Goal: Task Accomplishment & Management: Use online tool/utility

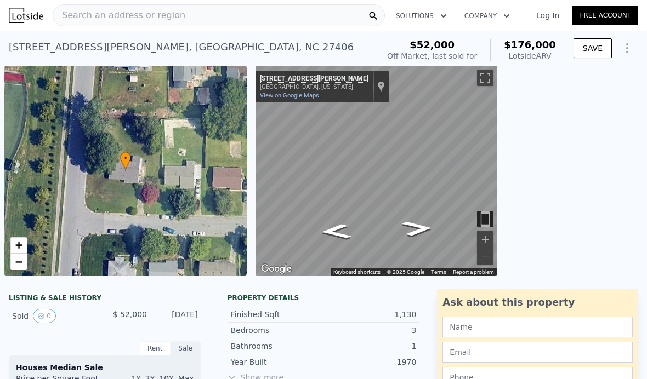
click at [555, 15] on link "Log In" at bounding box center [547, 15] width 49 height 11
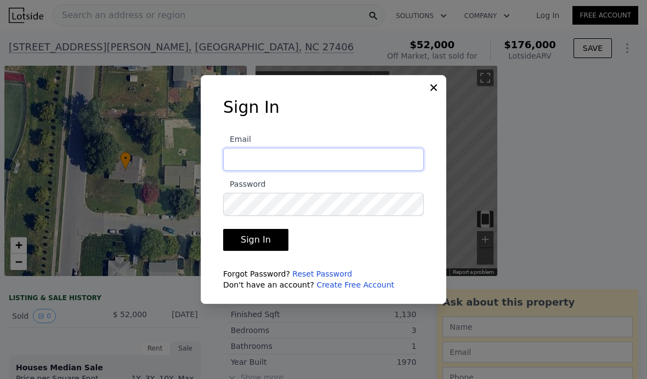
type input "pamela@nextkeypropertiesllc.com"
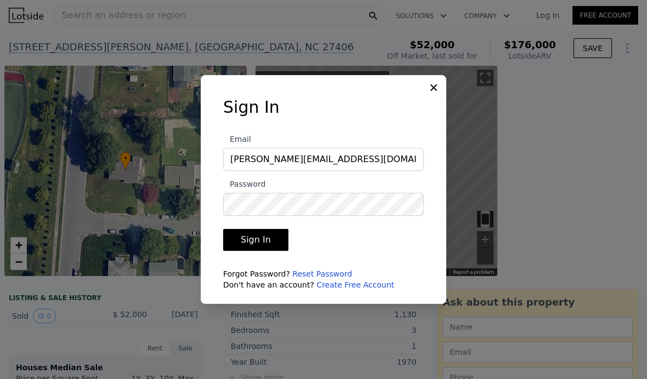
click at [240, 251] on button "Sign In" at bounding box center [255, 240] width 65 height 22
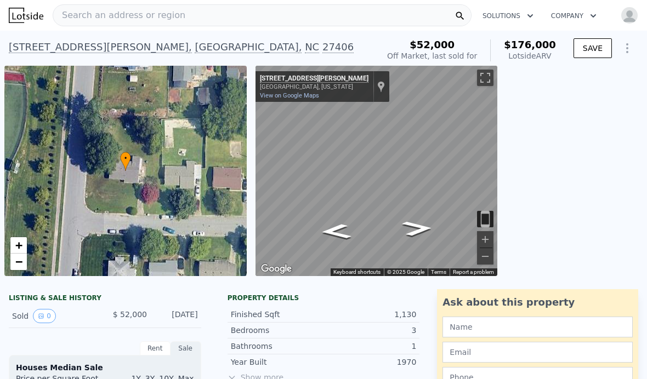
click at [28, 15] on img at bounding box center [26, 15] width 35 height 15
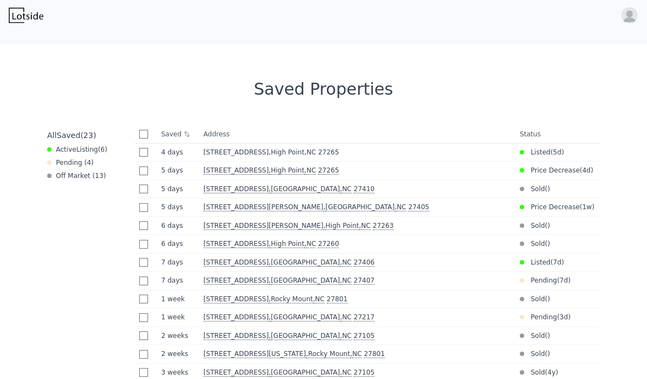
scroll to position [402, 0]
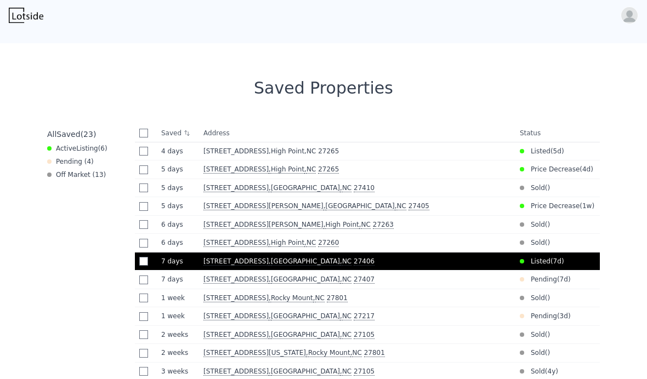
click at [269, 263] on span ", Greensboro , NC 27406" at bounding box center [324, 262] width 110 height 8
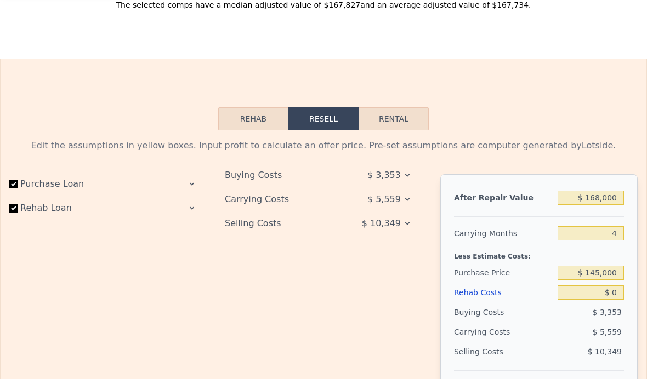
scroll to position [1475, 0]
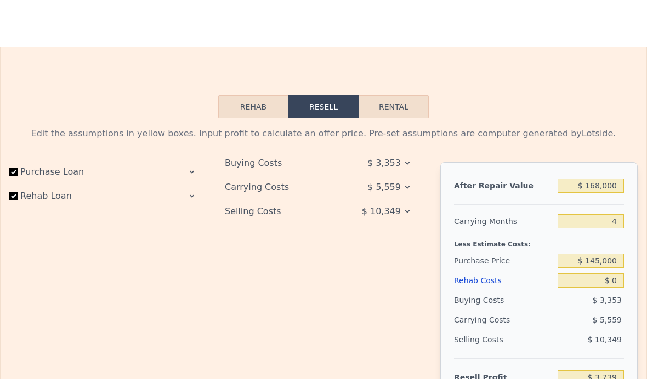
click at [406, 101] on button "Rental" at bounding box center [393, 106] width 70 height 23
select select "30"
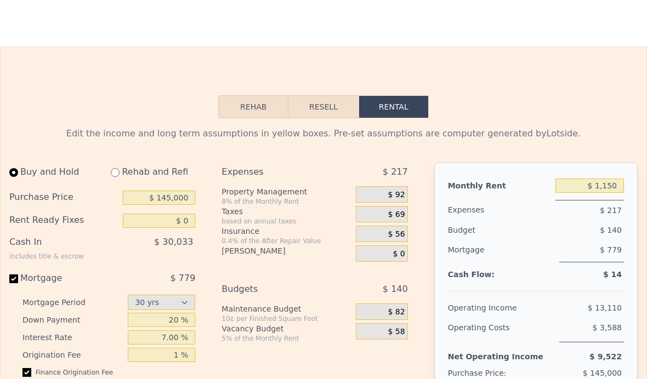
click at [259, 109] on button "Rehab" at bounding box center [253, 106] width 70 height 23
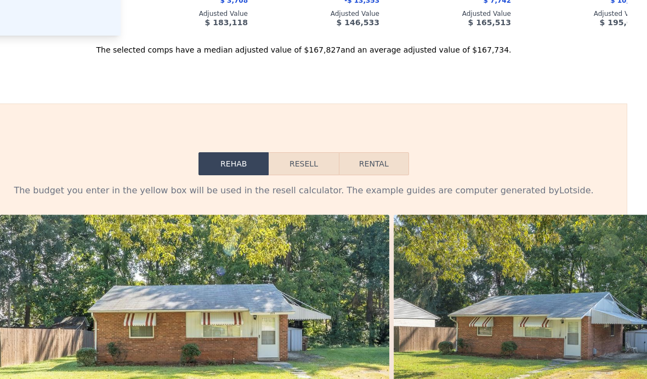
scroll to position [1421, 16]
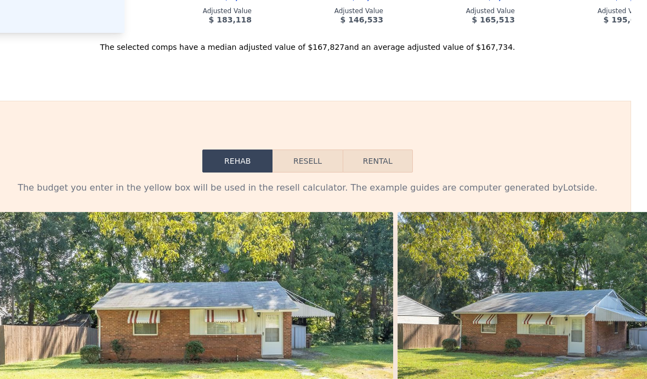
click at [376, 162] on button "Rental" at bounding box center [378, 161] width 70 height 23
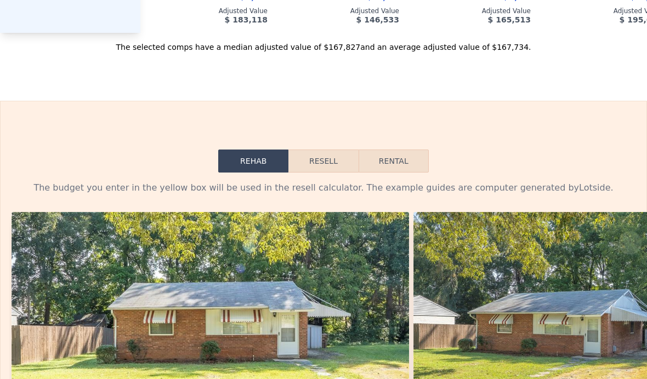
select select "30"
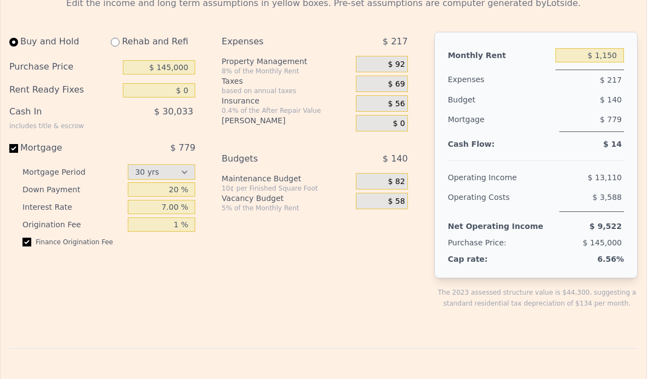
scroll to position [1605, 0]
click at [176, 71] on input "$ 145,000" at bounding box center [159, 68] width 73 height 14
type input "$ 135,000"
click at [185, 89] on input "$ 0" at bounding box center [159, 91] width 73 height 14
type input "$ 25,000"
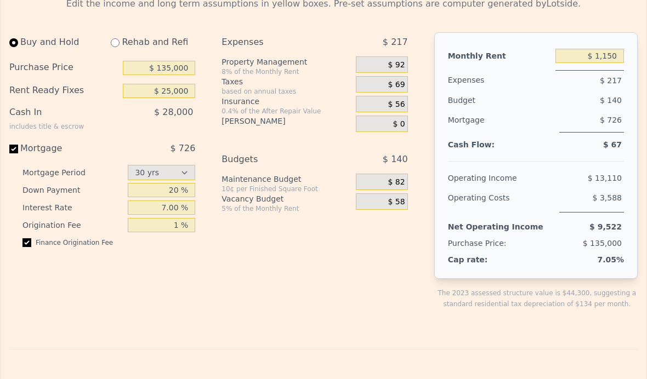
click at [176, 124] on div "$ 28,000" at bounding box center [141, 116] width 107 height 28
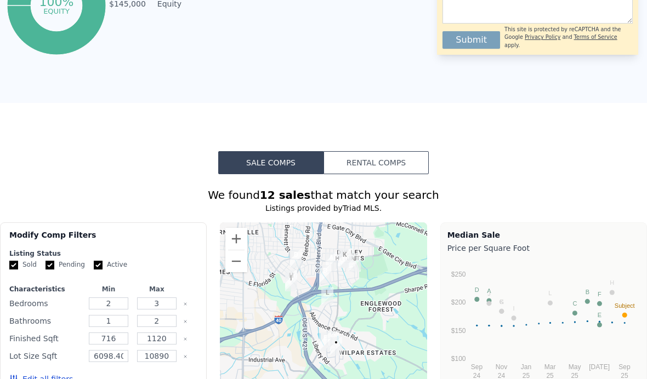
scroll to position [677, 0]
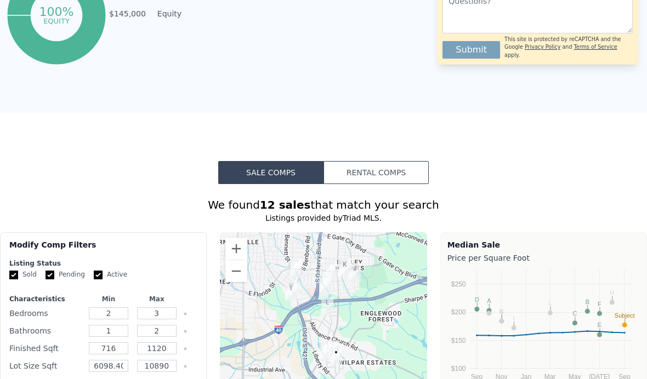
click at [383, 177] on button "Rental Comps" at bounding box center [375, 172] width 105 height 23
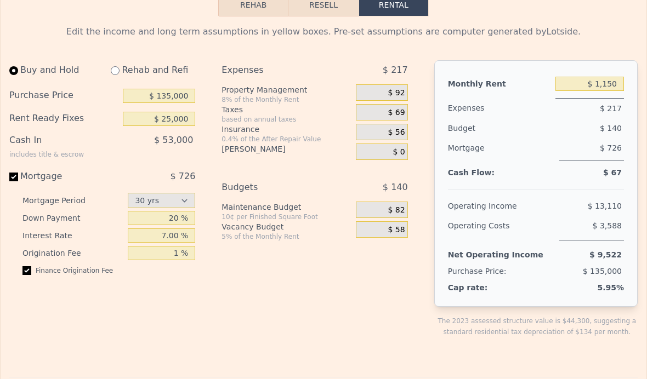
scroll to position [1509, 0]
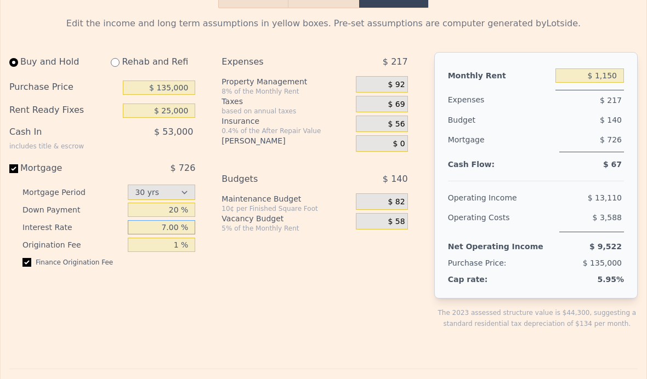
click at [175, 224] on input "7.00 %" at bounding box center [161, 227] width 67 height 14
click at [596, 199] on span "$ 13,110" at bounding box center [605, 197] width 34 height 9
click at [174, 225] on input "6.00 %" at bounding box center [161, 227] width 67 height 14
type input "6.50 %"
click at [180, 272] on div "Finance Origination Fee" at bounding box center [108, 267] width 173 height 18
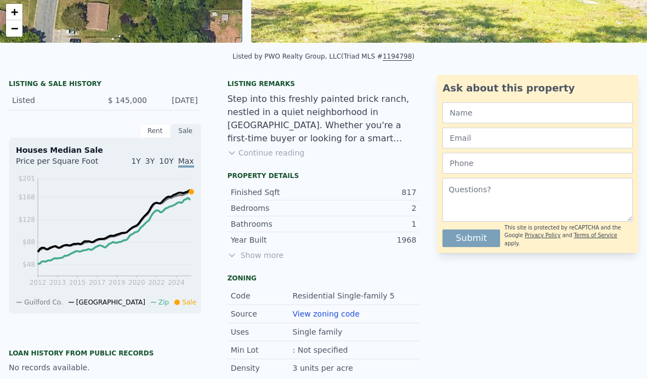
scroll to position [233, 0]
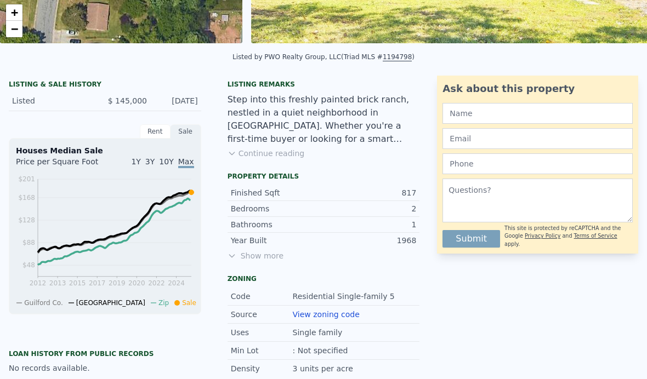
click at [261, 150] on button "Continue reading" at bounding box center [265, 153] width 77 height 11
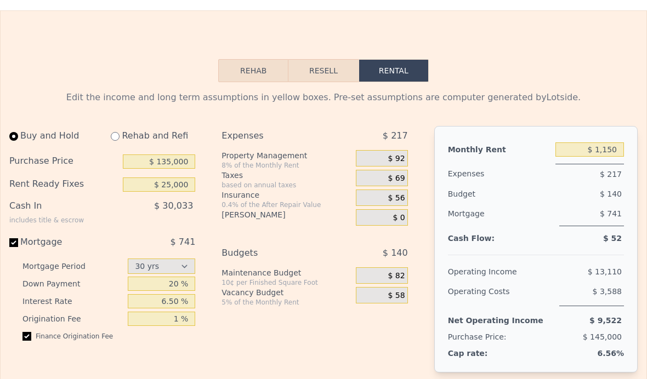
scroll to position [1469, 0]
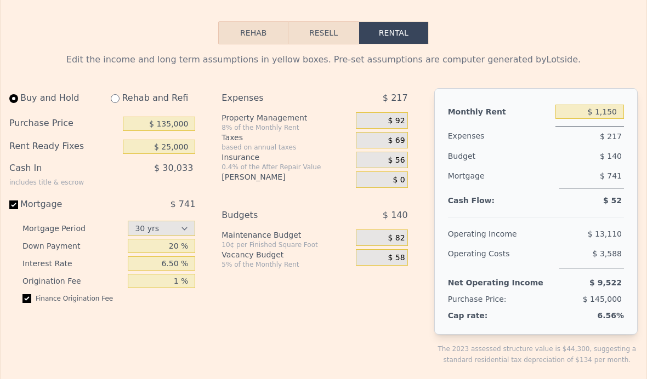
click at [113, 96] on input "radio" at bounding box center [115, 98] width 9 height 9
radio input "true"
select select "30"
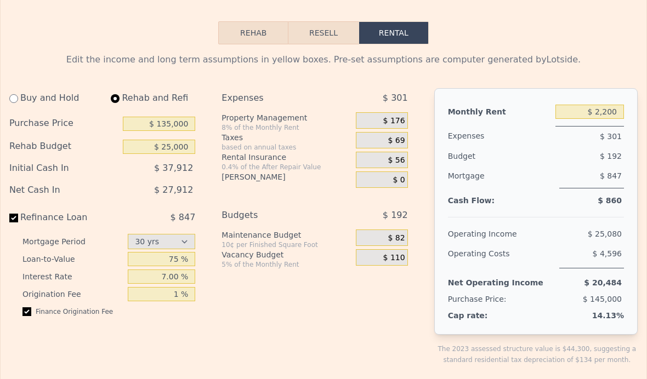
type input "$ 0"
type input "$ 2,200"
click at [192, 147] on input "$ 0" at bounding box center [159, 147] width 73 height 14
type input "$ 25,000"
click at [144, 198] on div "$ 27,912" at bounding box center [139, 190] width 114 height 20
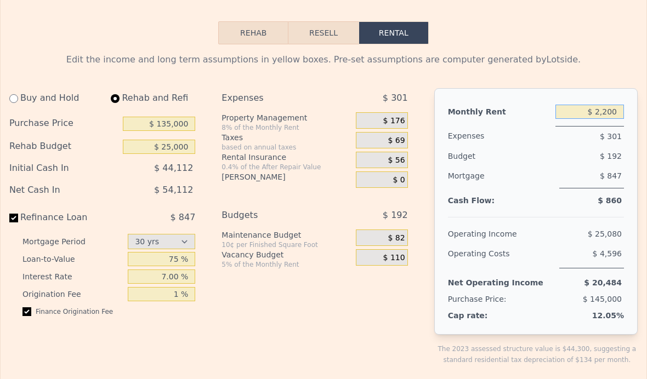
click at [598, 106] on input "$ 2,200" at bounding box center [589, 112] width 69 height 14
type input "$ 1,100"
click at [558, 183] on div "Mortgage $ 847" at bounding box center [536, 181] width 176 height 31
click at [179, 279] on input "7.00 %" at bounding box center [161, 277] width 67 height 14
click at [566, 187] on div "$ 804" at bounding box center [591, 177] width 65 height 22
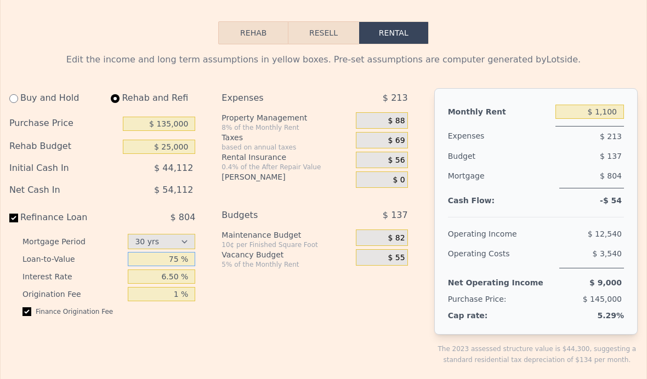
click at [176, 264] on input "75 %" at bounding box center [161, 259] width 67 height 14
click at [181, 275] on input "6.50 %" at bounding box center [161, 277] width 67 height 14
type input "6.0 %"
click at [311, 232] on div "Maintenance Budget" at bounding box center [286, 235] width 130 height 11
click at [596, 241] on div "$ 12,540" at bounding box center [572, 234] width 102 height 20
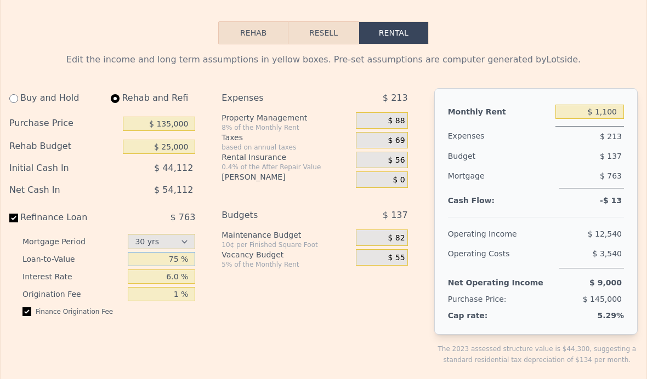
click at [180, 252] on input "75 %" at bounding box center [161, 259] width 67 height 14
click at [251, 35] on button "Rehab" at bounding box center [253, 32] width 70 height 23
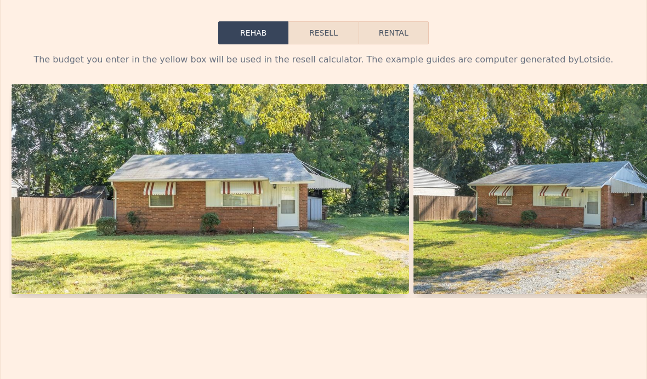
click at [397, 35] on button "Rental" at bounding box center [393, 32] width 70 height 23
select select "30"
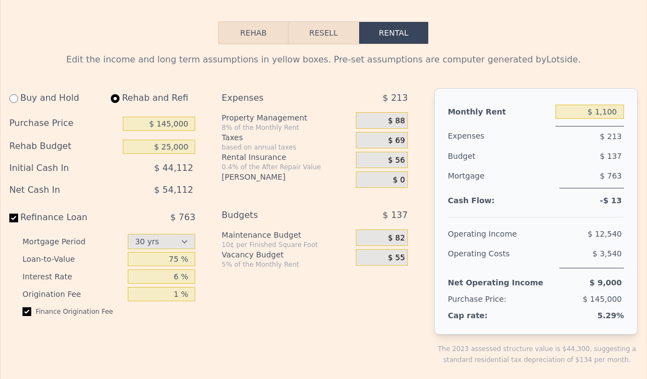
click at [41, 96] on div "Buy and Hold" at bounding box center [53, 98] width 88 height 20
click at [37, 98] on div "Buy and Hold" at bounding box center [53, 98] width 88 height 20
click at [13, 106] on div "Buy and Hold" at bounding box center [53, 98] width 88 height 20
click at [42, 100] on div "Buy and Hold" at bounding box center [53, 98] width 88 height 20
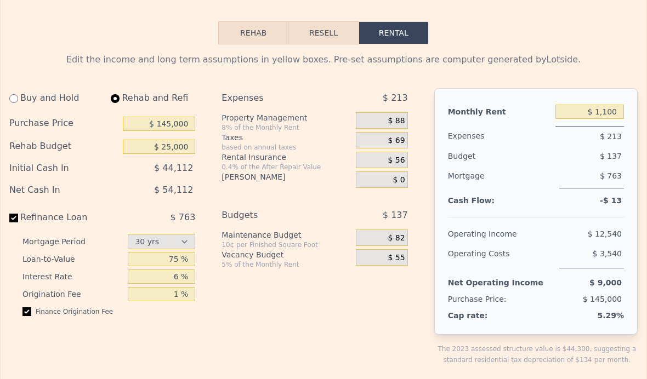
click at [59, 98] on div "Buy and Hold" at bounding box center [53, 98] width 88 height 20
click at [332, 36] on button "Resell" at bounding box center [323, 32] width 70 height 23
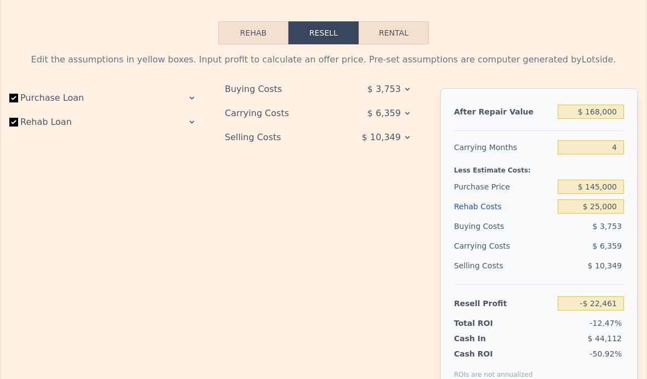
click at [397, 34] on button "Rental" at bounding box center [393, 32] width 70 height 23
select select "30"
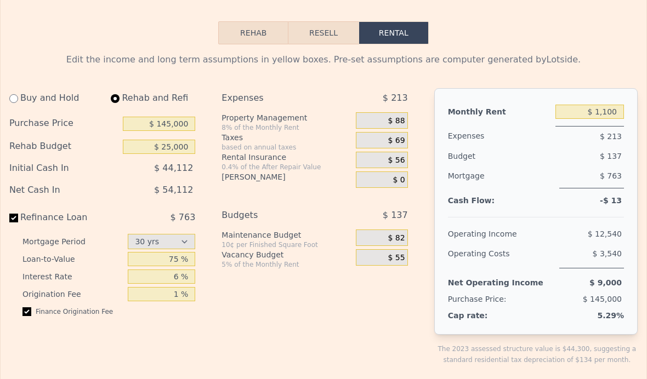
click at [42, 102] on div "Buy and Hold" at bounding box center [53, 98] width 88 height 20
click at [33, 95] on div "Buy and Hold" at bounding box center [53, 98] width 88 height 20
click at [13, 101] on input "radio" at bounding box center [13, 98] width 9 height 9
radio input "true"
click at [13, 101] on input "radio" at bounding box center [13, 98] width 9 height 9
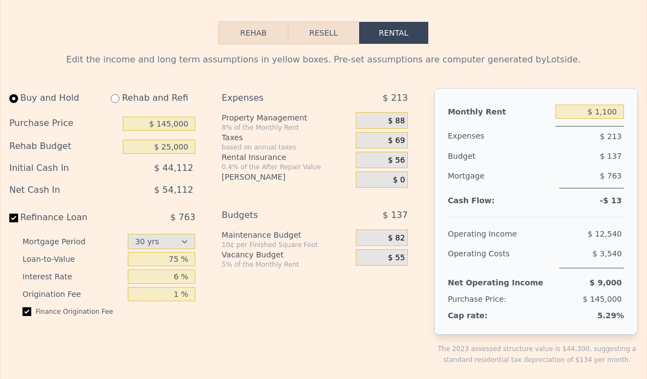
select select "30"
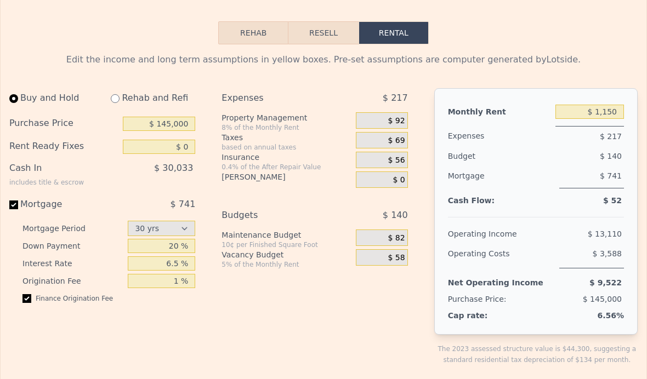
type input "$ 0"
type input "$ 1,150"
click at [160, 147] on input "$ 0" at bounding box center [159, 147] width 73 height 14
type input "$ 25,000"
click at [443, 162] on div "Monthly Rent $ 1,150 Expenses $ 217 Budget $ 140 Mortgage $ 741 Cash Flow: $ 52…" at bounding box center [535, 211] width 203 height 247
